Goal: Task Accomplishment & Management: Manage account settings

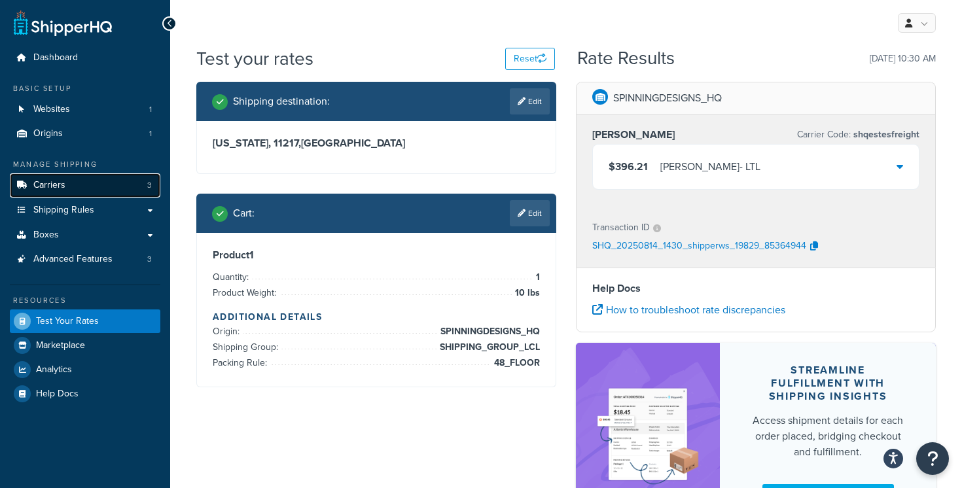
click at [50, 180] on span "Carriers" at bounding box center [49, 185] width 32 height 11
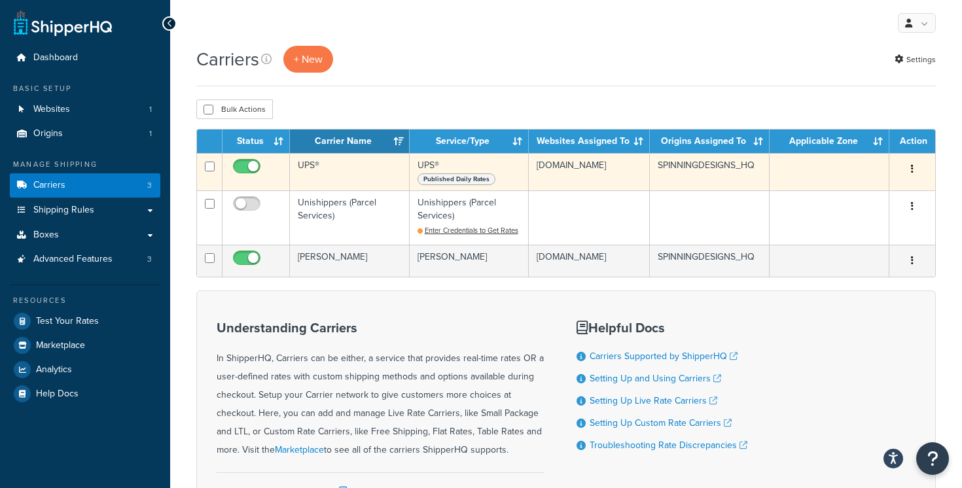
click at [913, 170] on button "button" at bounding box center [912, 169] width 18 height 21
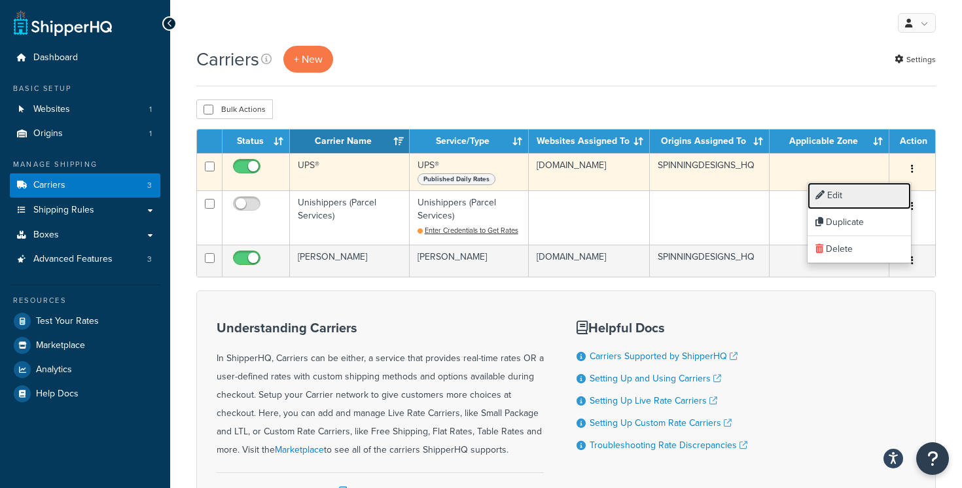
click at [877, 195] on link "Edit" at bounding box center [858, 196] width 103 height 27
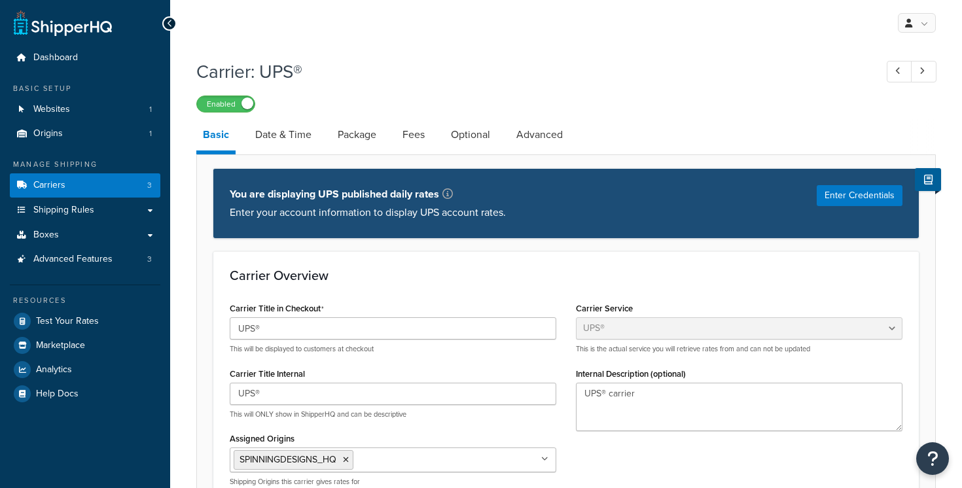
select select "ups"
click at [124, 189] on link "Carriers 3" at bounding box center [85, 185] width 150 height 24
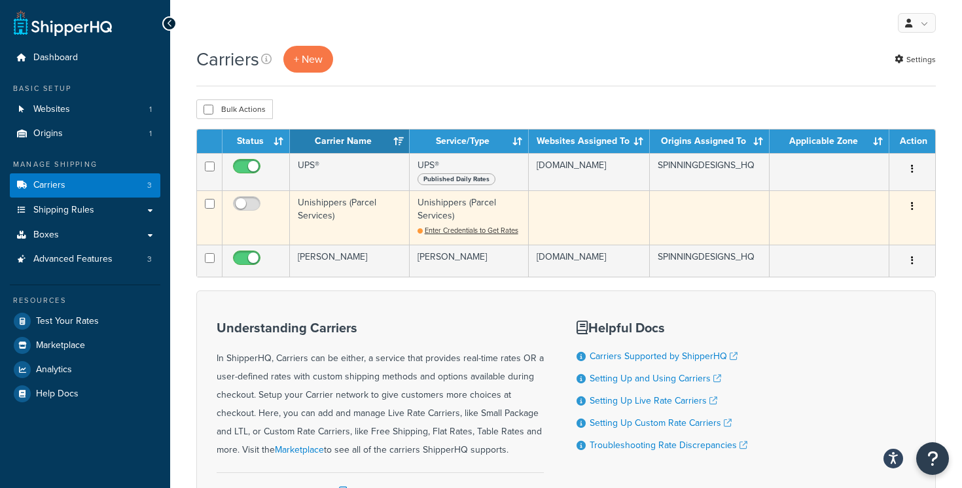
click at [910, 206] on button "button" at bounding box center [912, 206] width 18 height 21
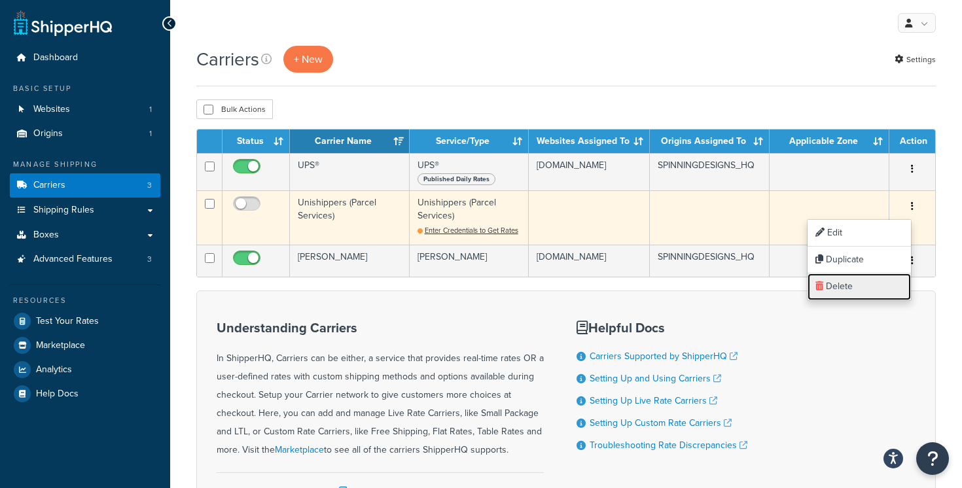
click at [867, 294] on link "Delete" at bounding box center [858, 286] width 103 height 27
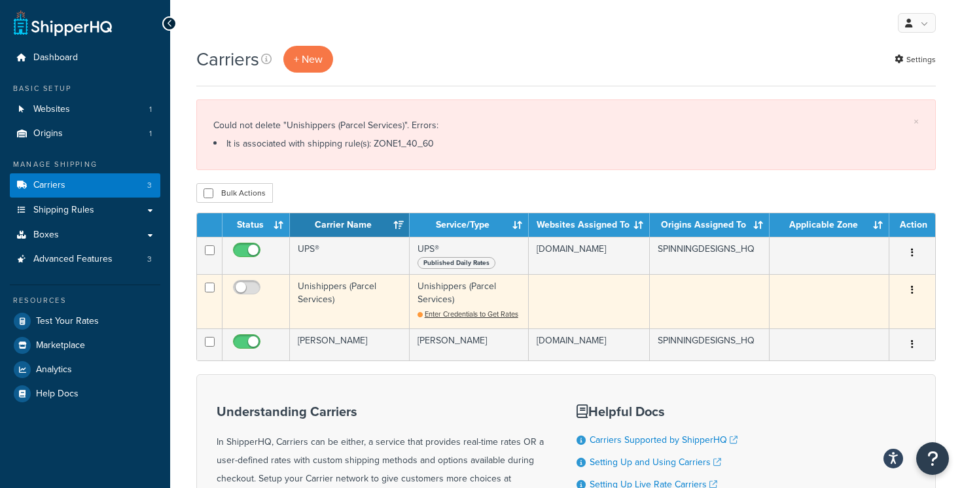
click at [911, 290] on icon "button" at bounding box center [912, 289] width 3 height 9
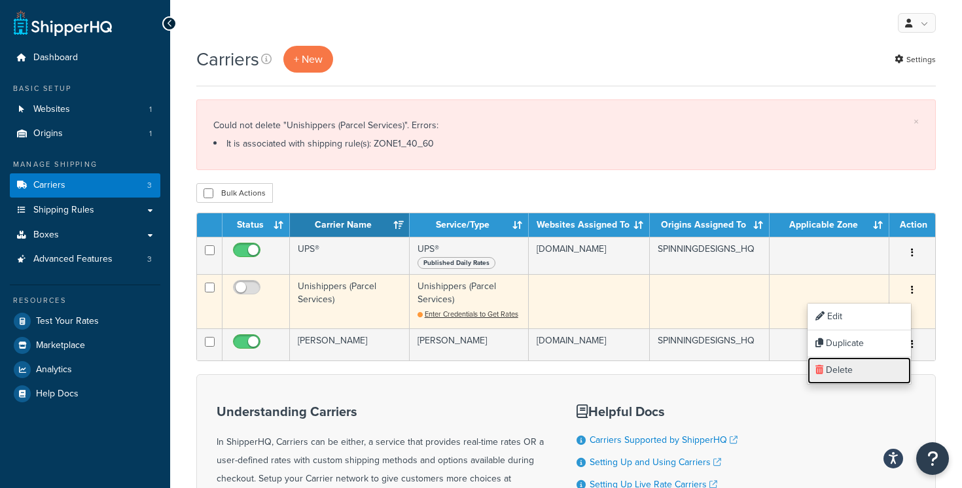
click at [858, 365] on link "Delete" at bounding box center [858, 370] width 103 height 27
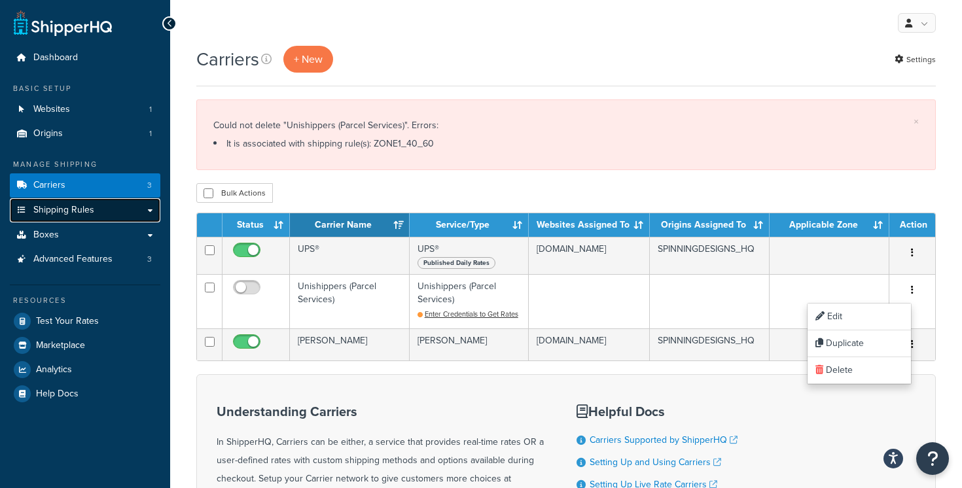
click at [102, 210] on link "Shipping Rules" at bounding box center [85, 210] width 150 height 24
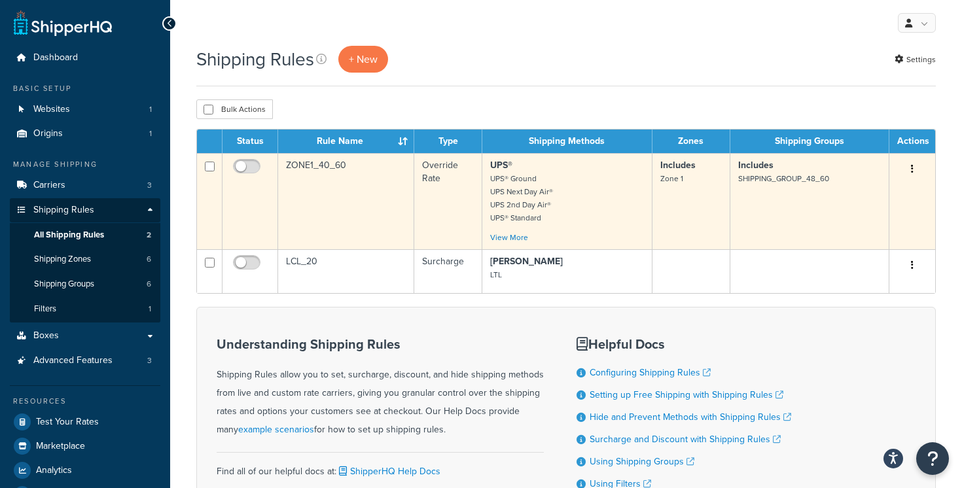
click at [210, 169] on input "checkbox" at bounding box center [210, 167] width 10 height 10
checkbox input "true"
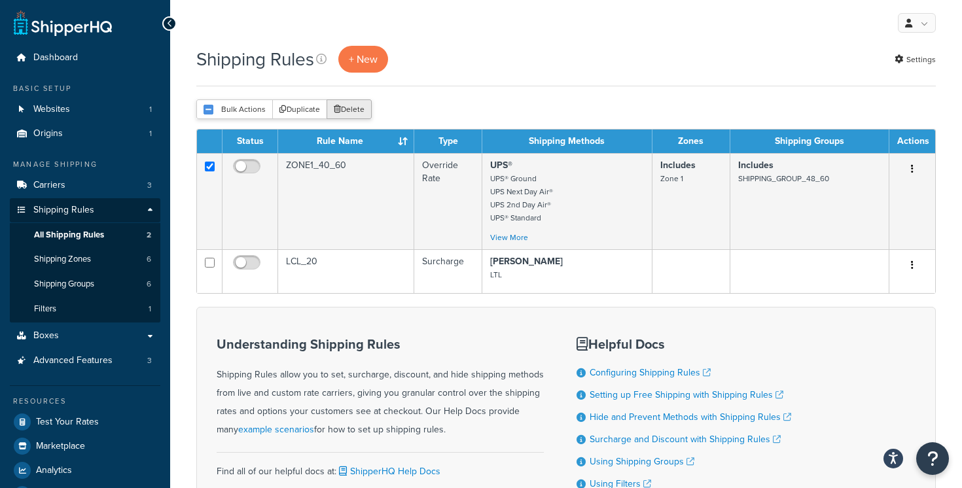
click at [353, 105] on button "Delete" at bounding box center [348, 109] width 45 height 20
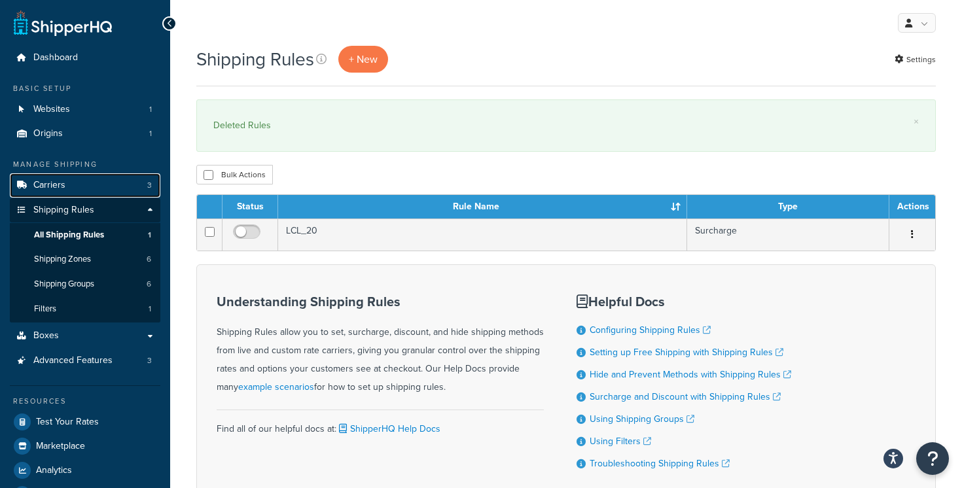
click at [97, 186] on link "Carriers 3" at bounding box center [85, 185] width 150 height 24
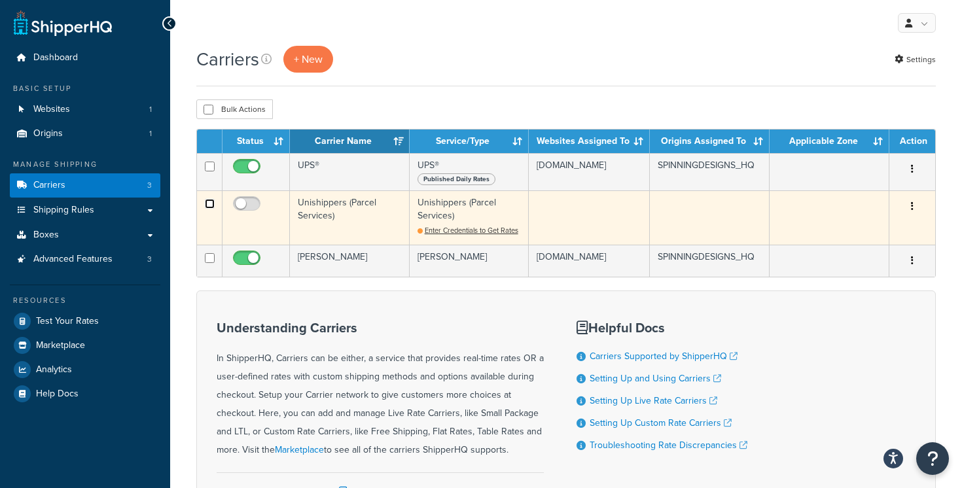
click at [209, 205] on input "checkbox" at bounding box center [210, 204] width 10 height 10
checkbox input "true"
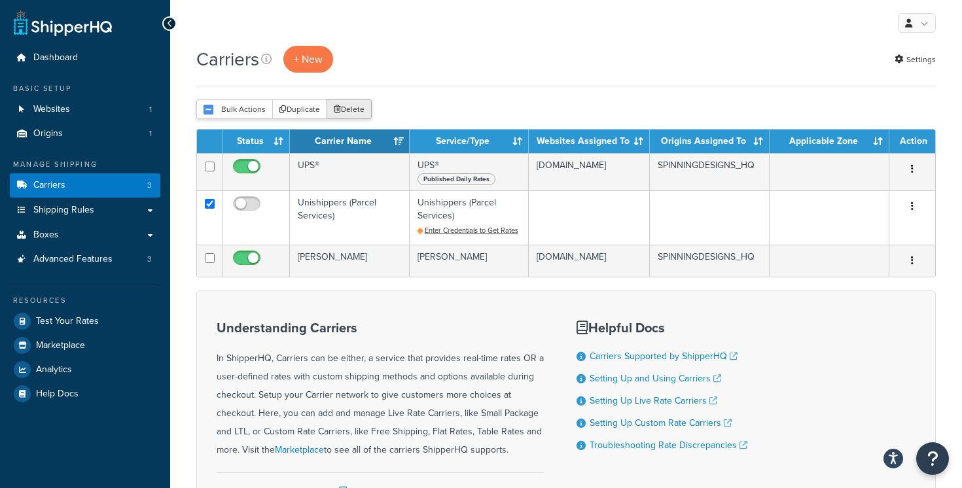
click at [351, 107] on button "Delete" at bounding box center [348, 109] width 45 height 20
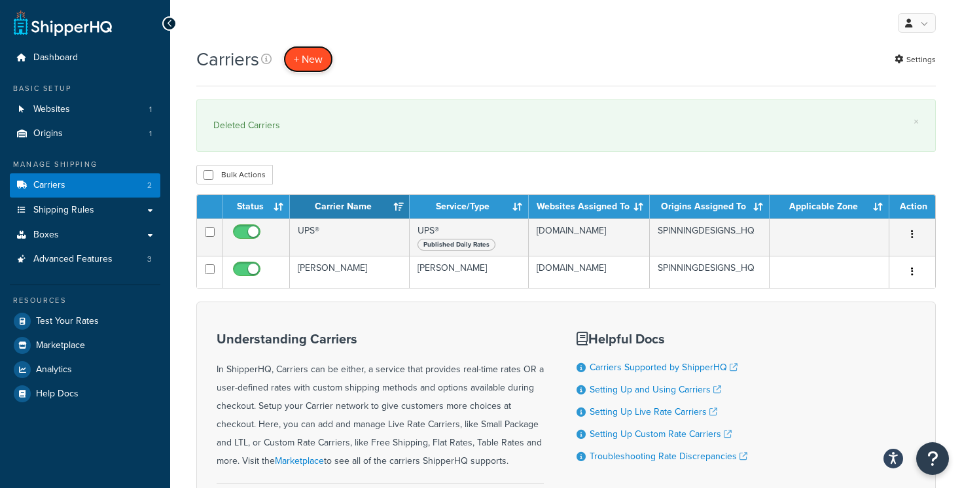
click at [317, 56] on button "+ New" at bounding box center [308, 59] width 50 height 27
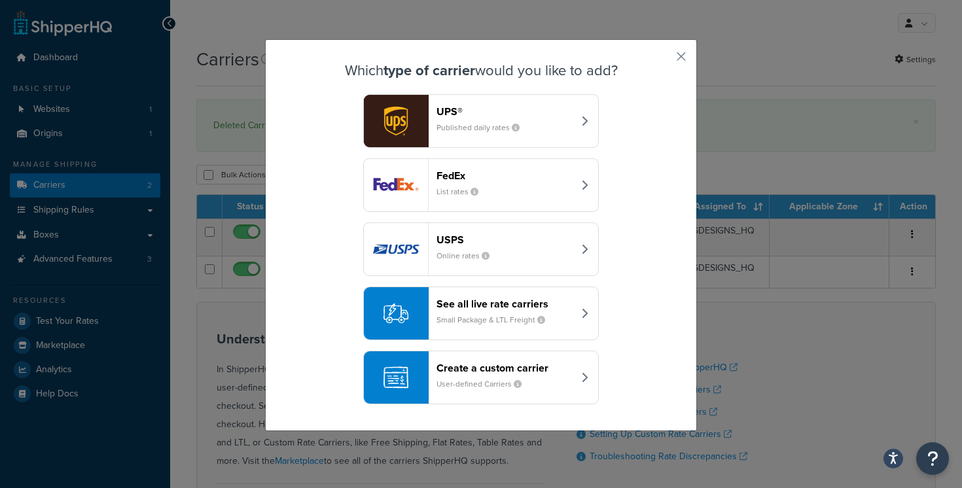
click at [493, 118] on div "UPS® Published daily rates" at bounding box center [504, 120] width 137 height 31
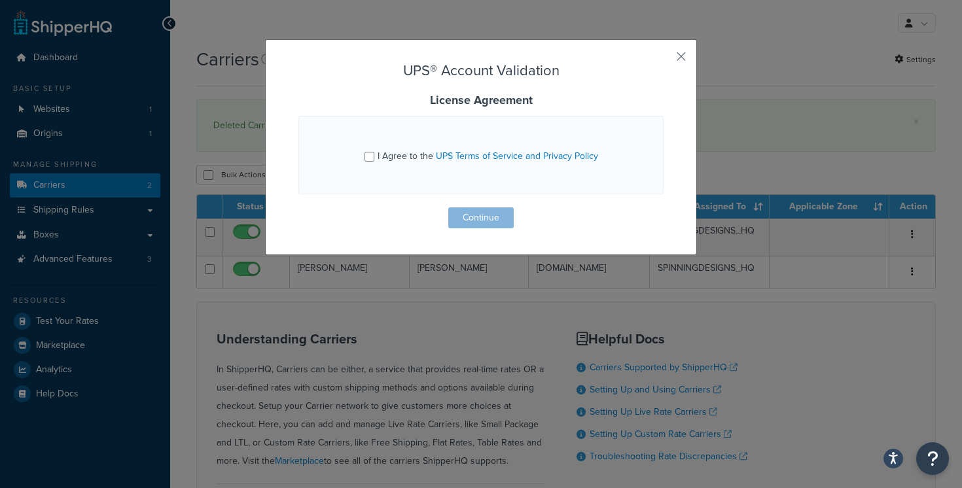
click at [396, 158] on span "I Agree to the UPS Terms of Service and Privacy Policy" at bounding box center [487, 156] width 220 height 14
click at [374, 158] on input "I Agree to the UPS Terms of Service and Privacy Policy" at bounding box center [369, 157] width 10 height 10
checkbox input "true"
click at [487, 220] on button "Continue" at bounding box center [480, 217] width 65 height 21
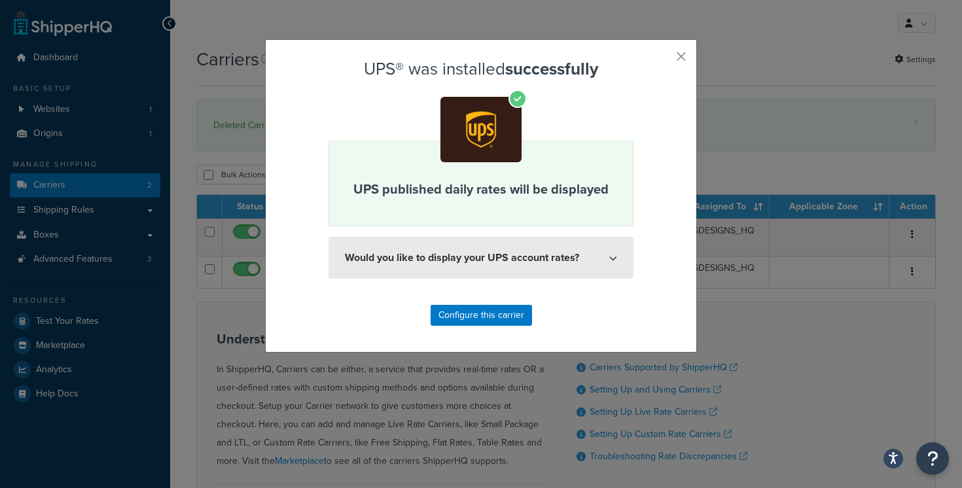
click at [593, 255] on button "Would you like to display your UPS account rates?" at bounding box center [480, 258] width 305 height 42
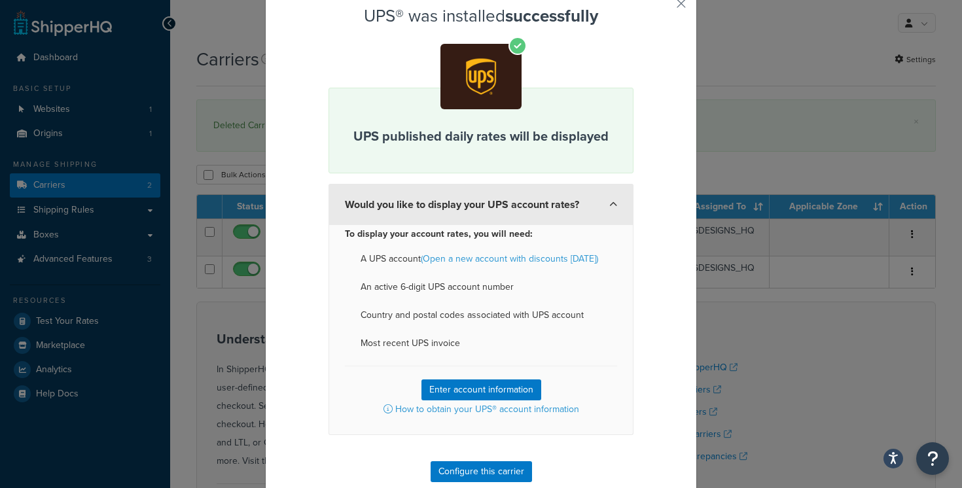
scroll to position [73, 0]
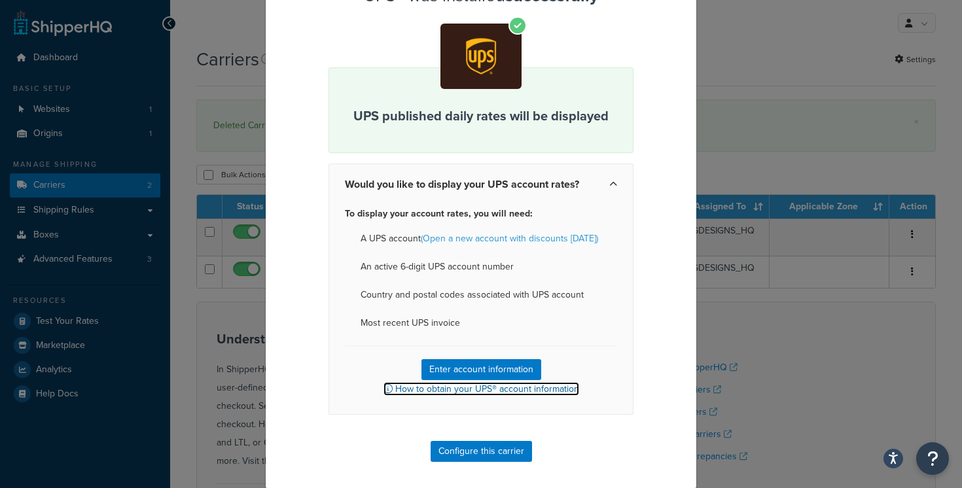
click at [513, 387] on link "How to obtain your UPS® account information" at bounding box center [481, 389] width 196 height 14
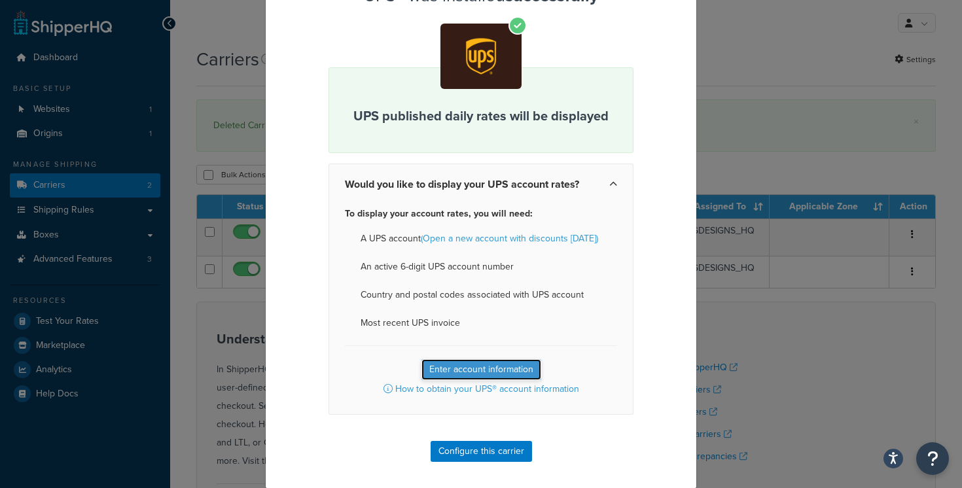
click at [490, 364] on button "Enter account information" at bounding box center [481, 369] width 120 height 21
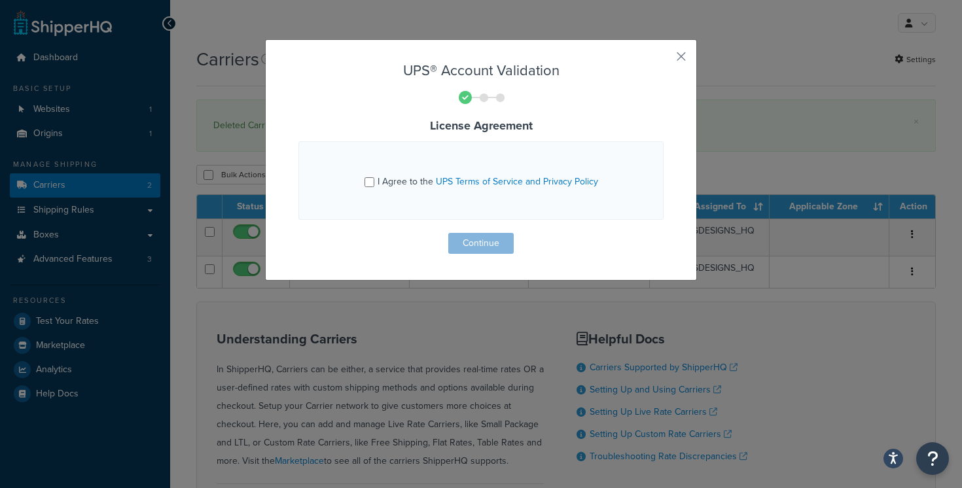
click at [402, 177] on span "I Agree to the UPS Terms of Service and Privacy Policy" at bounding box center [487, 182] width 220 height 14
click at [374, 177] on input "I Agree to the UPS Terms of Service and Privacy Policy" at bounding box center [369, 182] width 10 height 10
checkbox input "true"
click at [472, 237] on button "Continue" at bounding box center [480, 243] width 65 height 21
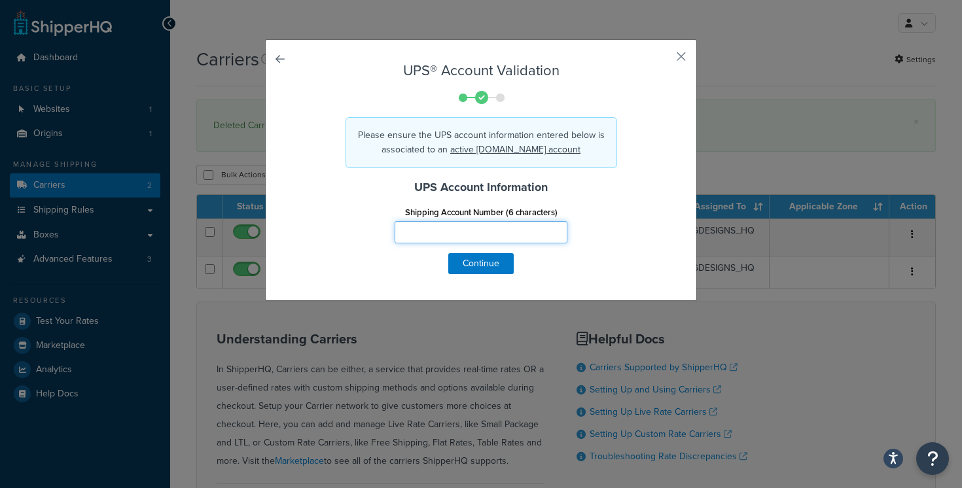
click at [472, 237] on input "Shipping Account Number (6 characters)" at bounding box center [480, 232] width 173 height 22
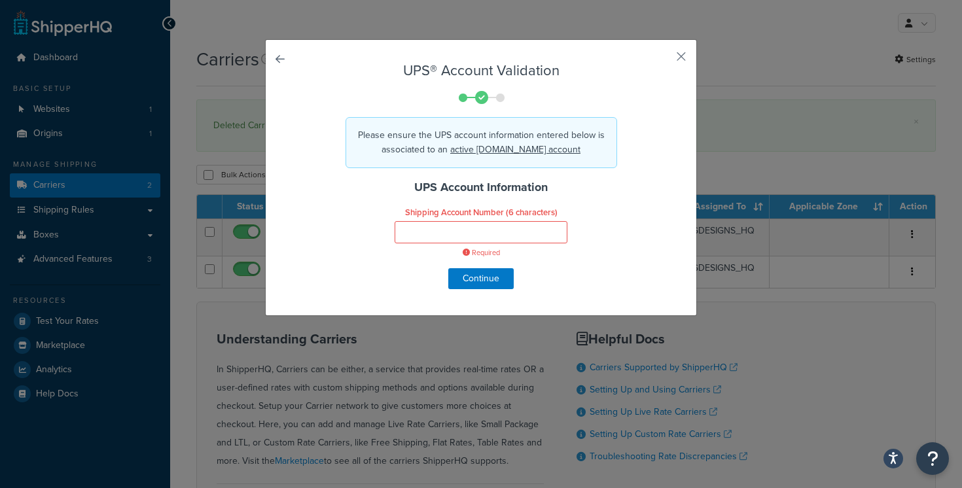
click at [298, 63] on link at bounding box center [298, 63] width 0 height 0
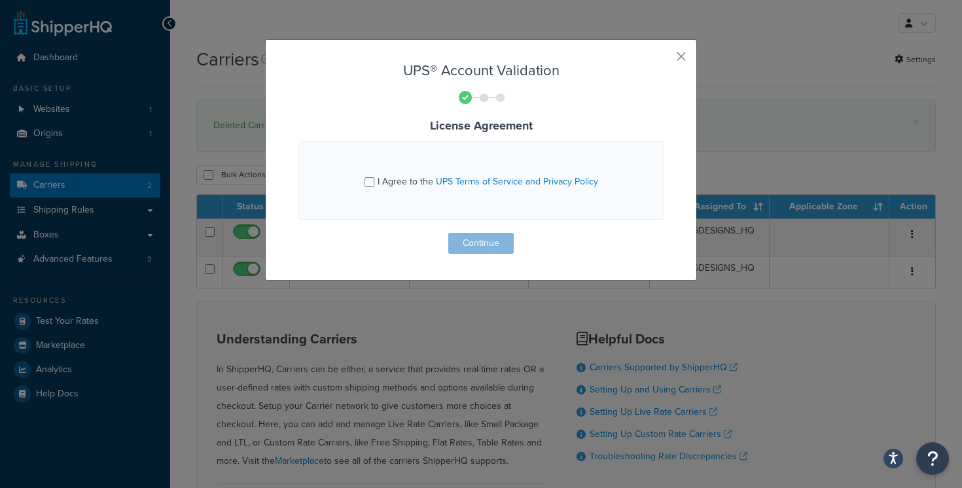
click at [401, 183] on span "I Agree to the UPS Terms of Service and Privacy Policy" at bounding box center [487, 182] width 220 height 14
click at [374, 183] on input "I Agree to the UPS Terms of Service and Privacy Policy" at bounding box center [369, 182] width 10 height 10
checkbox input "true"
click at [489, 241] on button "Continue" at bounding box center [480, 243] width 65 height 21
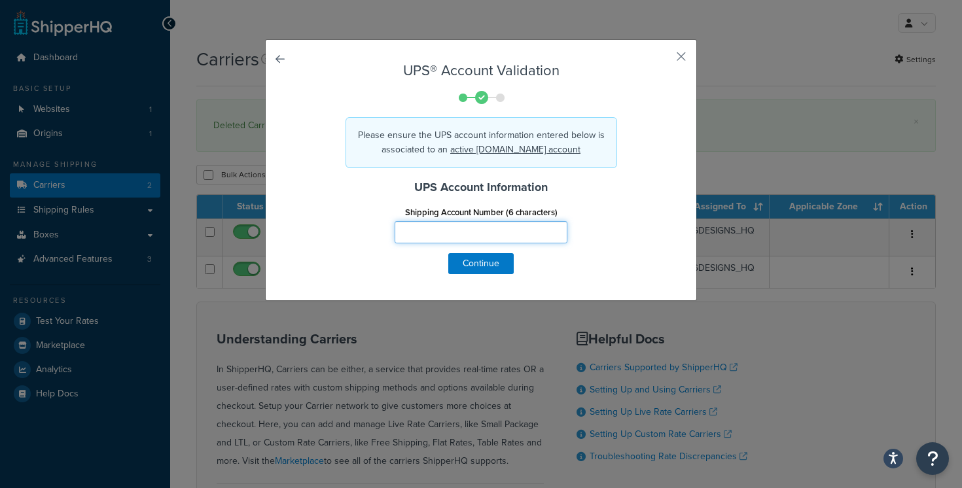
click at [476, 237] on input "Shipping Account Number (6 characters)" at bounding box center [480, 232] width 173 height 22
type input "K12117"
click at [493, 270] on button "Continue" at bounding box center [480, 263] width 65 height 21
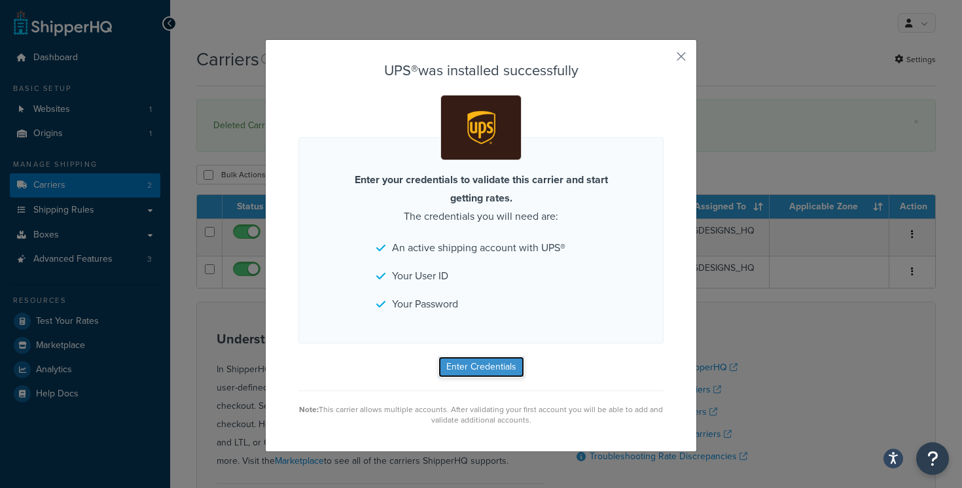
click at [483, 370] on button "Enter Credentials" at bounding box center [481, 367] width 86 height 21
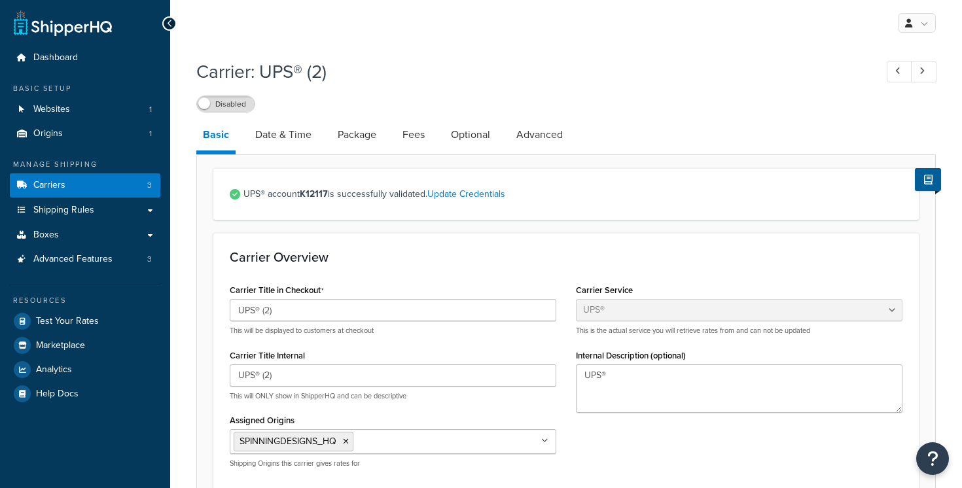
select select "ups"
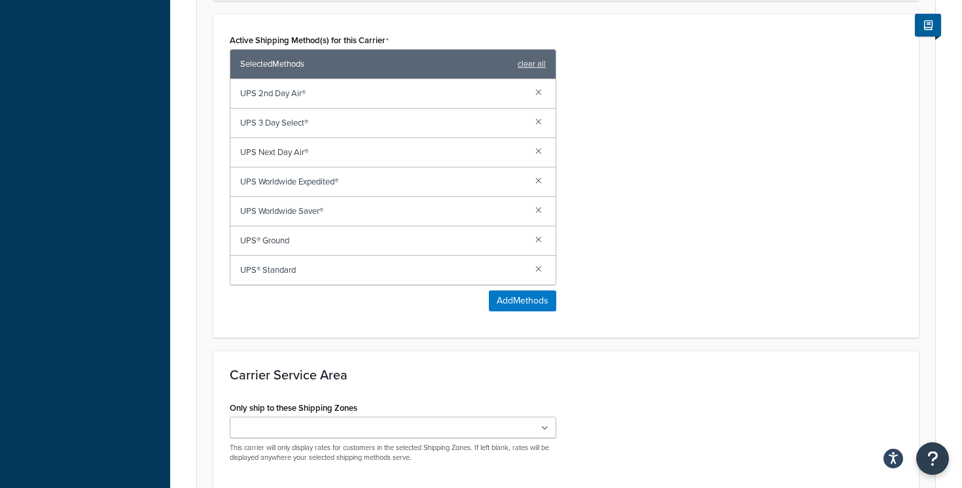
scroll to position [873, 0]
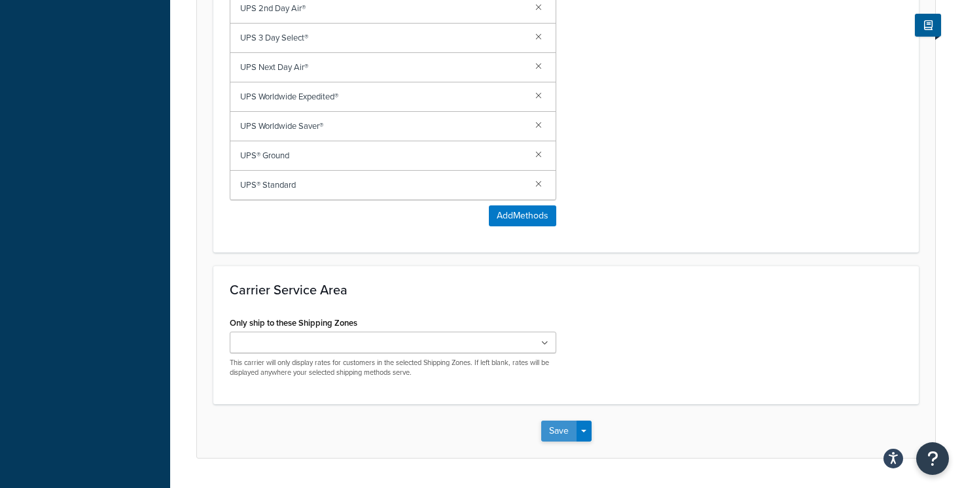
click at [556, 430] on button "Save" at bounding box center [558, 431] width 35 height 21
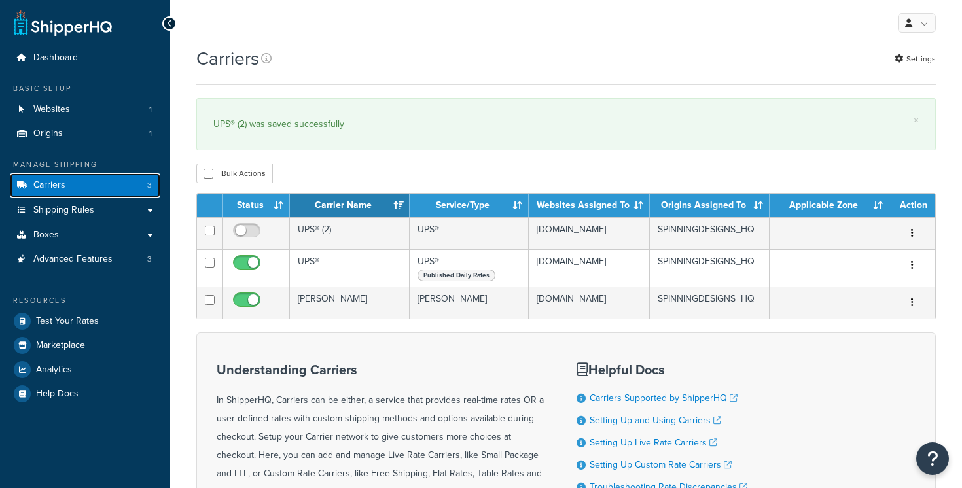
click at [107, 185] on link "Carriers 3" at bounding box center [85, 185] width 150 height 24
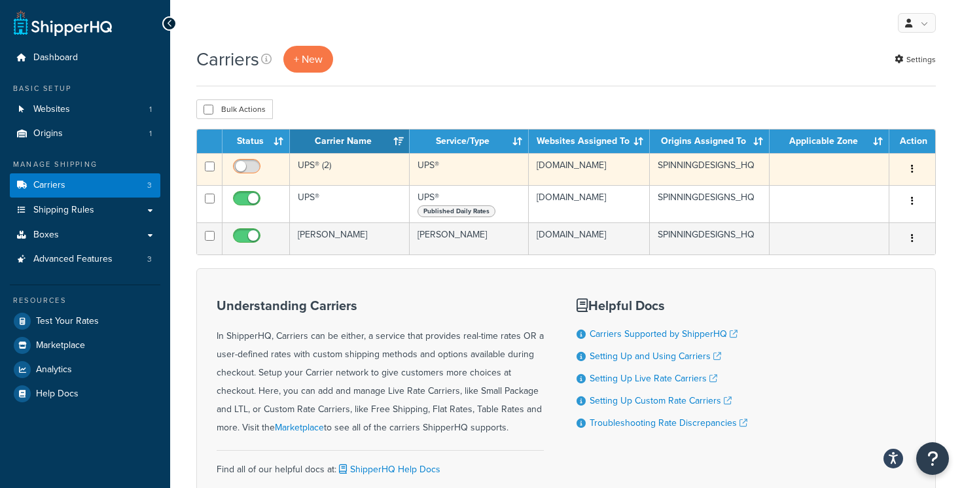
click at [243, 165] on input "checkbox" at bounding box center [248, 170] width 36 height 16
checkbox input "true"
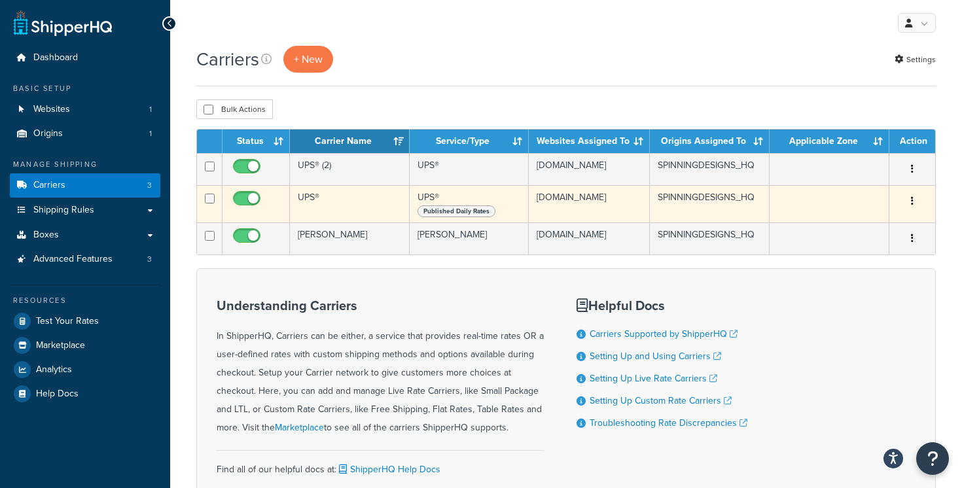
click at [251, 207] on input "checkbox" at bounding box center [248, 202] width 36 height 16
checkbox input "false"
